Goal: Transaction & Acquisition: Purchase product/service

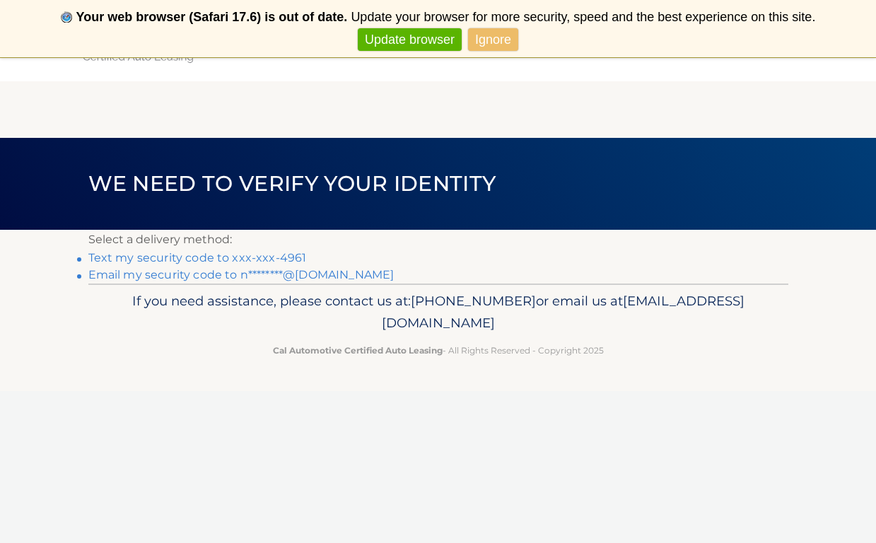
click at [170, 256] on link "Text my security code to xxx-xxx-4961" at bounding box center [197, 257] width 218 height 13
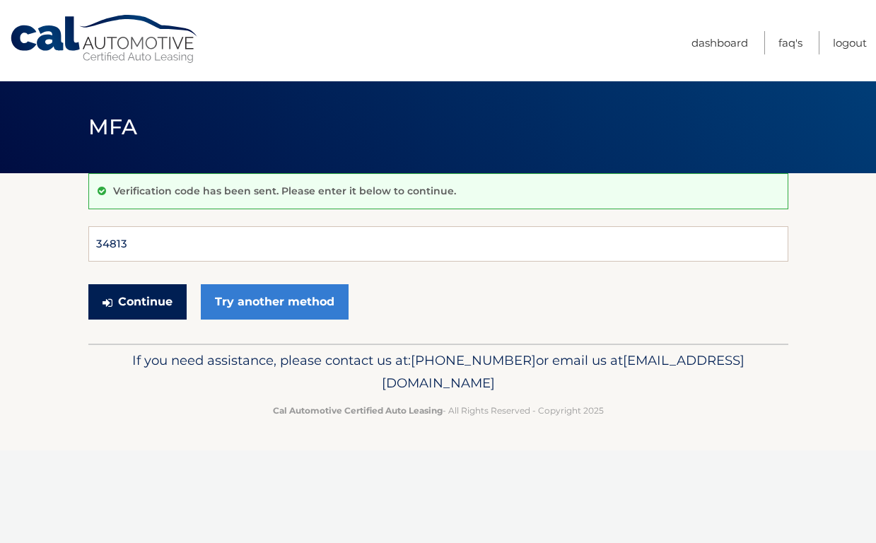
type input "348132"
click at [136, 301] on button "Continue" at bounding box center [137, 301] width 98 height 35
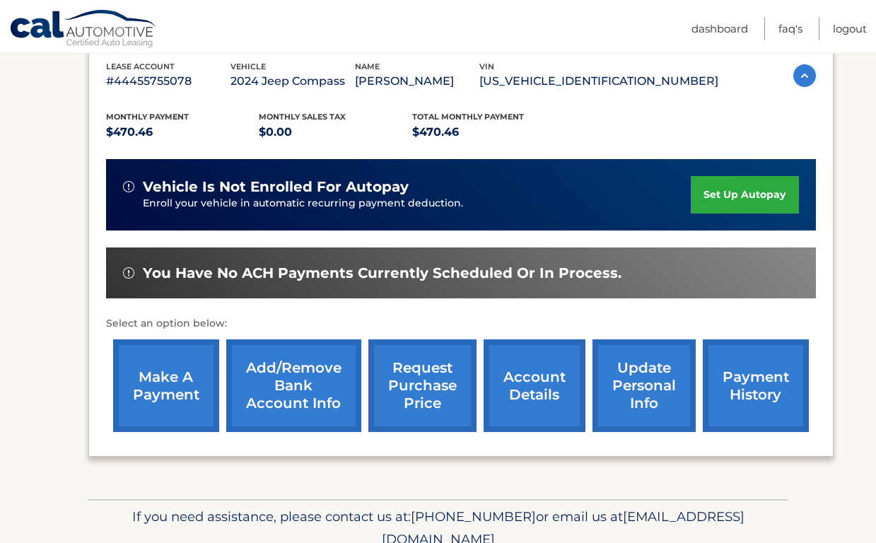
scroll to position [254, 0]
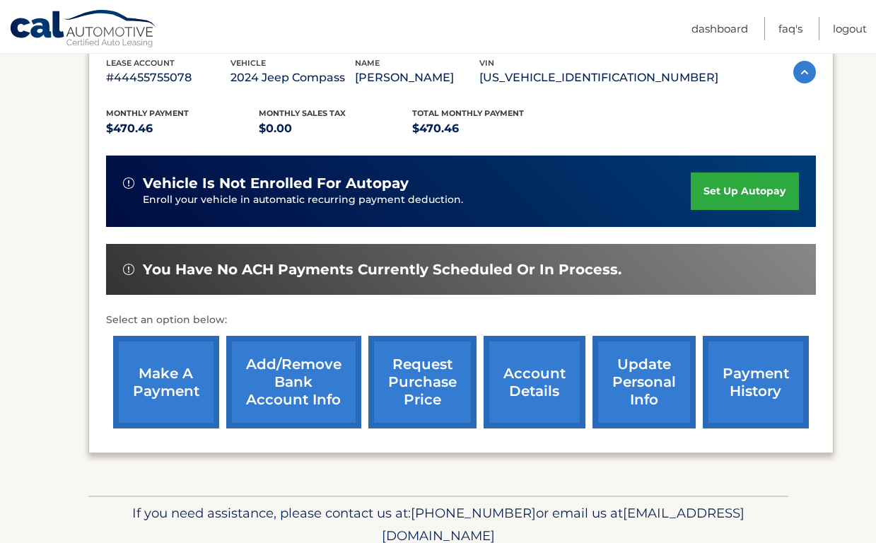
click at [143, 376] on link "make a payment" at bounding box center [166, 382] width 106 height 93
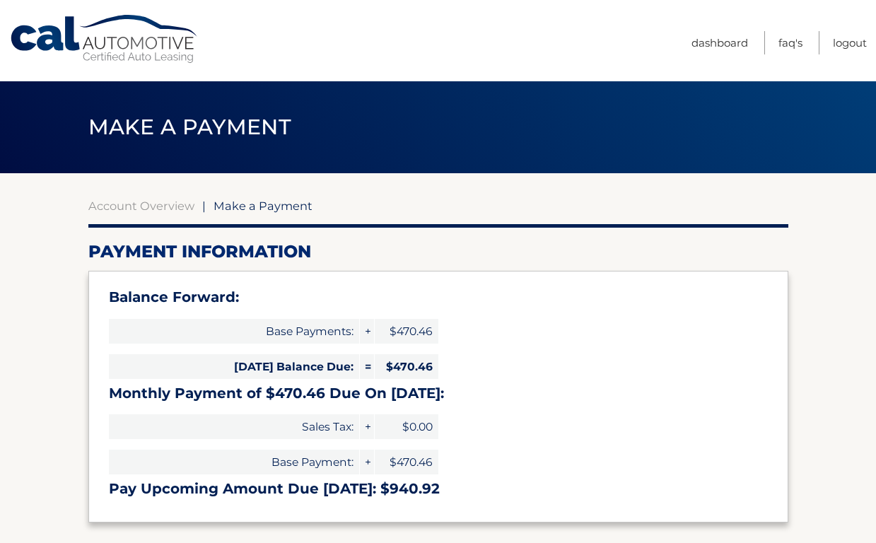
select select "MGNkOWMzZDEtMzMxYS00MTYzLWFhOTctZmEwMDZhNDhhYjdl"
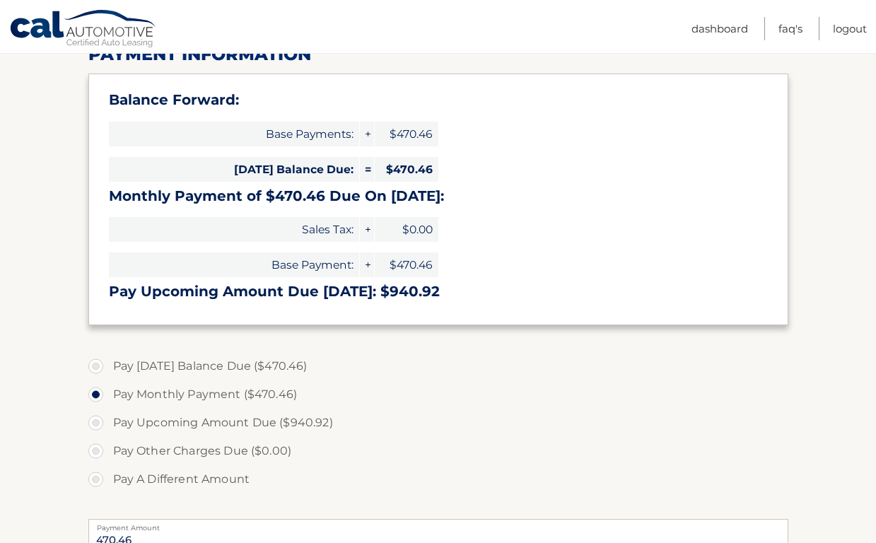
scroll to position [199, 0]
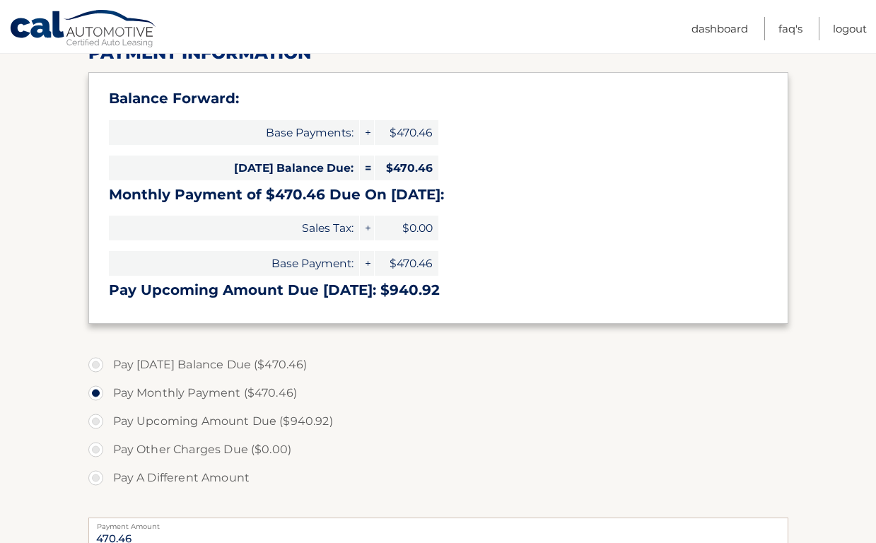
click at [91, 362] on label "Pay Today's Balance Due ($470.46)" at bounding box center [438, 365] width 700 height 28
click at [94, 362] on input "Pay Today's Balance Due ($470.46)" at bounding box center [101, 362] width 14 height 23
radio input "true"
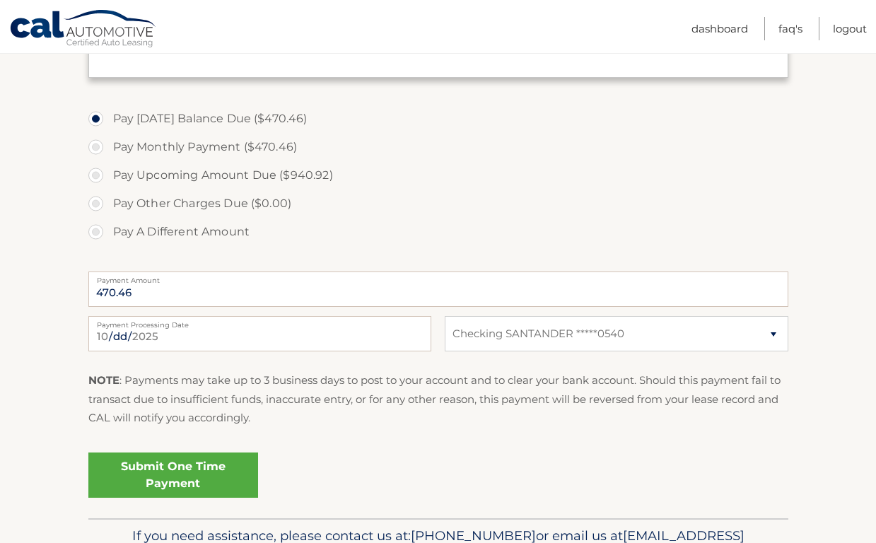
scroll to position [446, 0]
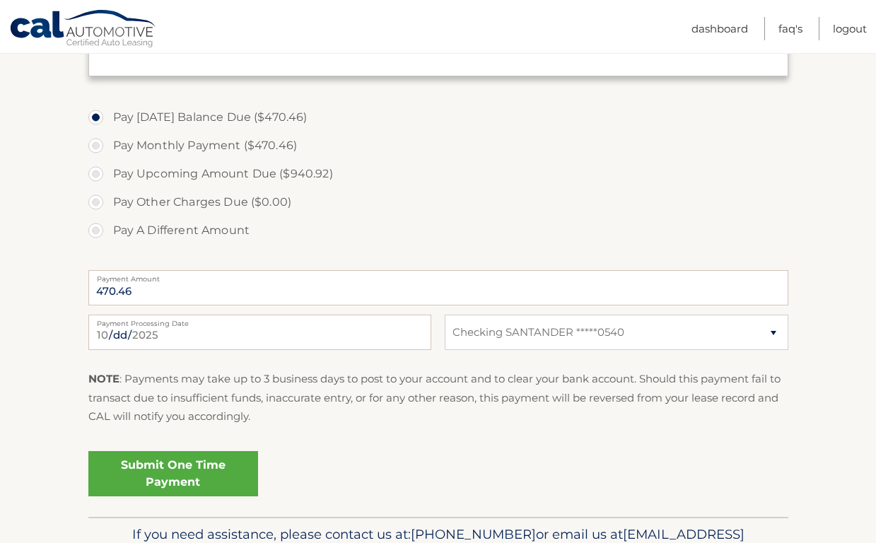
click at [202, 465] on link "Submit One Time Payment" at bounding box center [173, 473] width 170 height 45
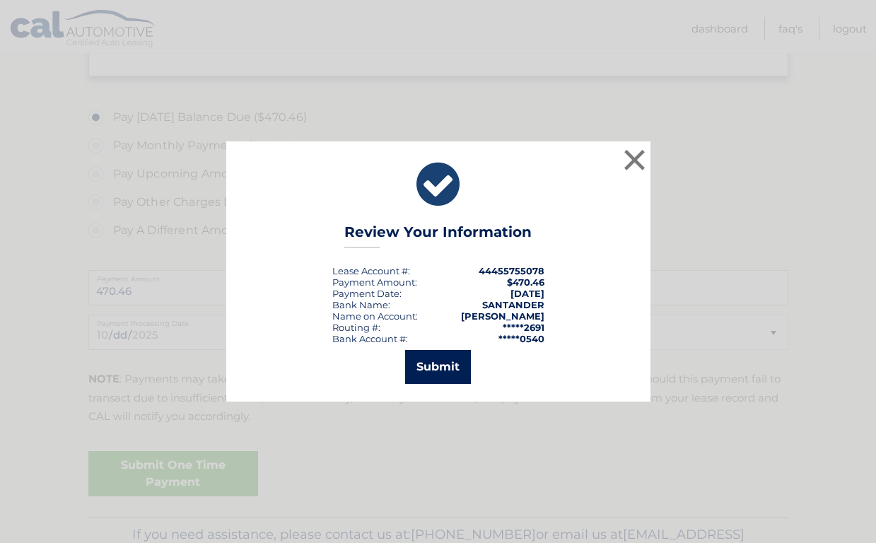
click at [455, 359] on button "Submit" at bounding box center [438, 367] width 66 height 34
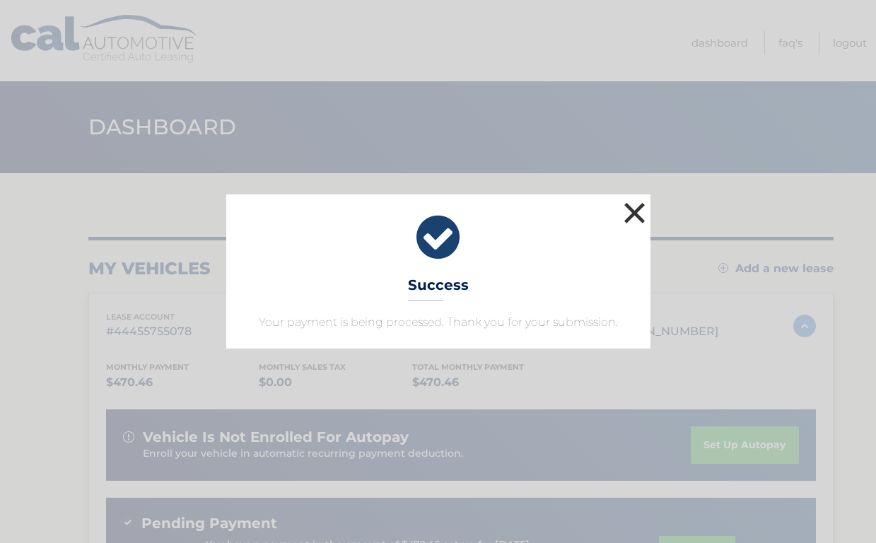
click at [629, 215] on button "×" at bounding box center [635, 213] width 28 height 28
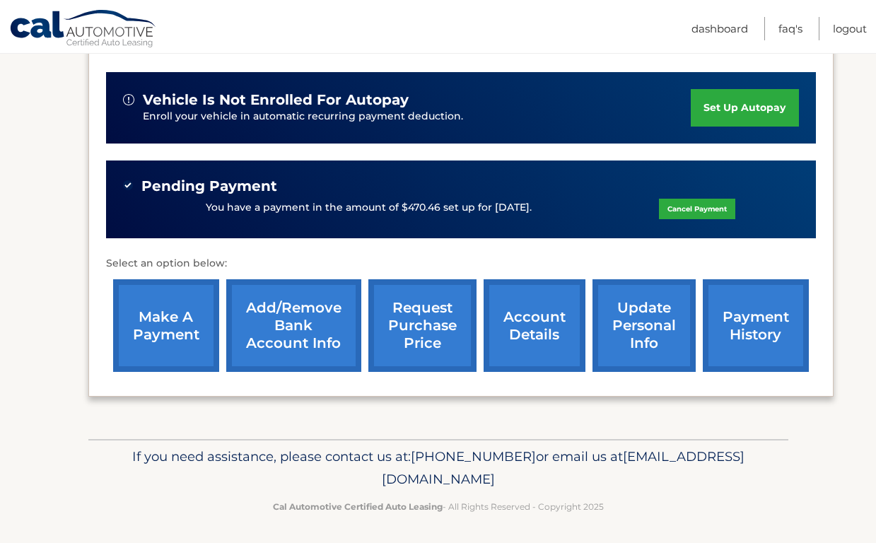
scroll to position [337, 0]
